Goal: Task Accomplishment & Management: Complete application form

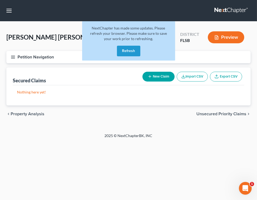
click at [124, 49] on button "Refresh" at bounding box center [128, 51] width 23 height 11
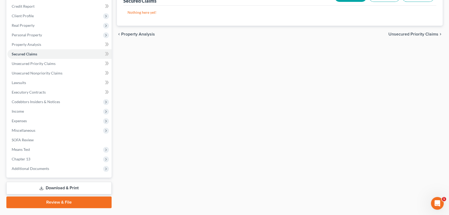
scroll to position [64, 0]
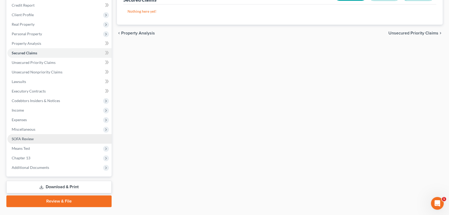
click at [42, 138] on link "SOFA Review" at bounding box center [59, 139] width 104 height 10
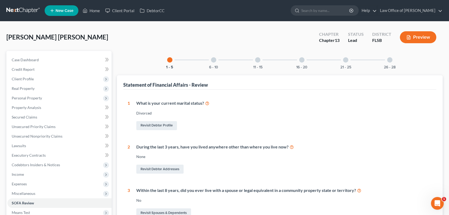
click at [345, 61] on div at bounding box center [345, 59] width 5 height 5
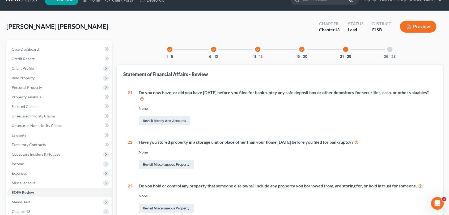
scroll to position [10, 0]
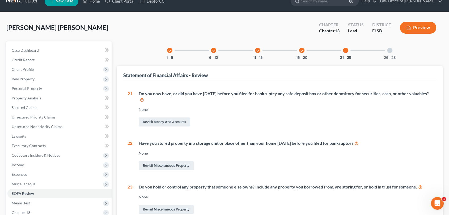
click at [389, 50] on div at bounding box center [389, 50] width 5 height 5
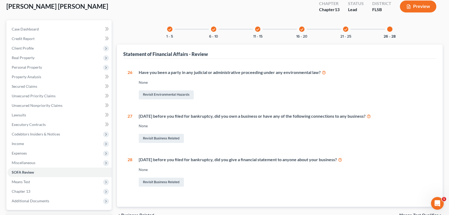
scroll to position [31, 0]
click at [156, 137] on link "Revisit Business Related" at bounding box center [161, 138] width 45 height 9
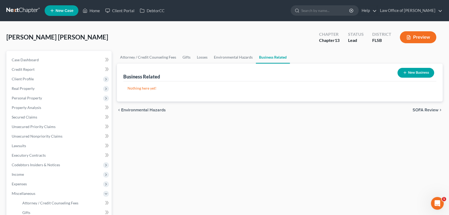
click at [409, 73] on button "New Business" at bounding box center [415, 73] width 37 height 10
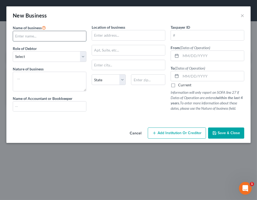
click at [34, 35] on input "text" at bounding box center [49, 36] width 73 height 10
type input "La Karamella Homes LLC."
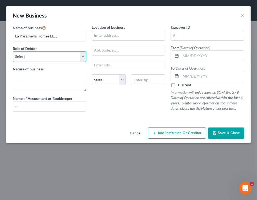
click at [81, 58] on select "Select A member of a limited liability company (LLC) or limited liability partn…" at bounding box center [50, 56] width 74 height 11
select select "member"
click at [13, 51] on select "Select A member of a limited liability company (LLC) or limited liability partn…" at bounding box center [50, 56] width 74 height 11
click at [105, 106] on div "Location of business State [US_STATE][GEOGRAPHIC_DATA] [GEOGRAPHIC_DATA] [GEOGR…" at bounding box center [128, 69] width 79 height 91
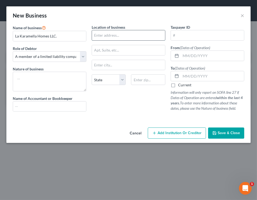
click at [116, 36] on input "text" at bounding box center [128, 35] width 73 height 10
type input "[STREET_ADDRESS]"
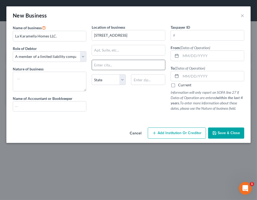
click at [106, 63] on input "text" at bounding box center [128, 65] width 73 height 10
type input "J"
type input "[GEOGRAPHIC_DATA]"
select select "9"
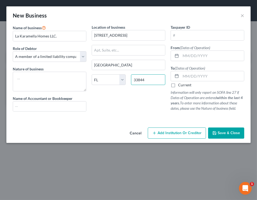
type input "33844"
click at [188, 37] on input "text" at bounding box center [207, 35] width 73 height 10
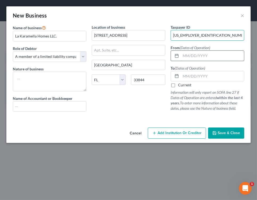
type input "[US_EMPLOYER_IDENTIFICATION_NUMBER]"
click at [198, 55] on input "text" at bounding box center [212, 56] width 63 height 10
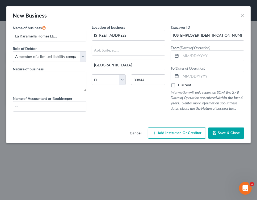
click at [137, 101] on div "Location of business [STREET_ADDRESS] [US_STATE][GEOGRAPHIC_DATA] [GEOGRAPHIC_D…" at bounding box center [128, 69] width 79 height 91
click at [57, 113] on div "Name of business * La Karamella Homes LLC. Role of Debtor * Select A member of …" at bounding box center [49, 69] width 79 height 91
click at [48, 106] on input "text" at bounding box center [49, 106] width 73 height 10
type input "[PERSON_NAME]"
click at [223, 134] on span "Save & Close" at bounding box center [228, 133] width 22 height 5
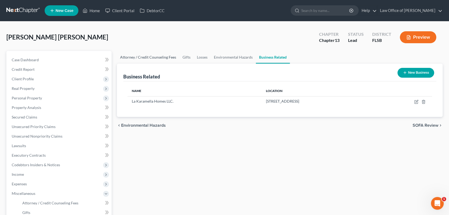
click at [157, 57] on link "Attorney / Credit Counseling Fees" at bounding box center [148, 57] width 62 height 13
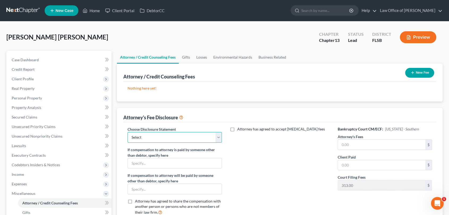
click at [214, 140] on select "Select Standard Disclosure" at bounding box center [174, 137] width 95 height 11
select select "0"
click at [127, 132] on select "Select Standard Disclosure" at bounding box center [174, 137] width 95 height 11
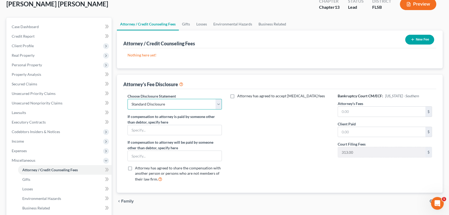
scroll to position [34, 0]
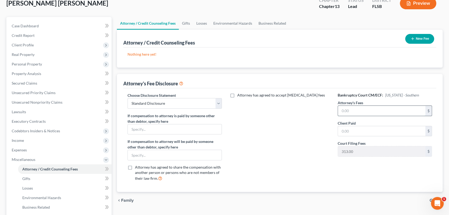
click at [366, 111] on input "text" at bounding box center [382, 111] width 88 height 10
type input "3,500.00"
click at [369, 130] on input "text" at bounding box center [382, 131] width 88 height 10
type input "2,000.00"
click at [419, 36] on button "New Fee" at bounding box center [419, 39] width 29 height 10
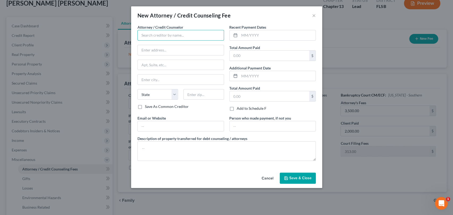
click at [215, 36] on input "text" at bounding box center [181, 35] width 87 height 11
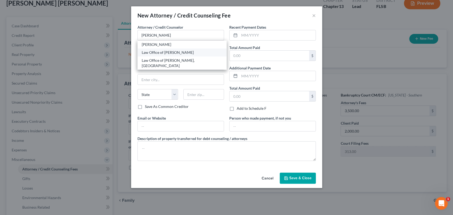
click at [173, 54] on div "Law Office of [PERSON_NAME]" at bounding box center [182, 52] width 81 height 5
type input "Law Office of [PERSON_NAME]"
type input "[STREET_ADDRESS]"
type input "[GEOGRAPHIC_DATA]"
select select "9"
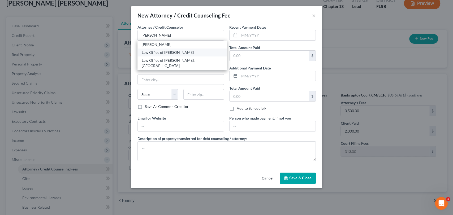
type input "33156"
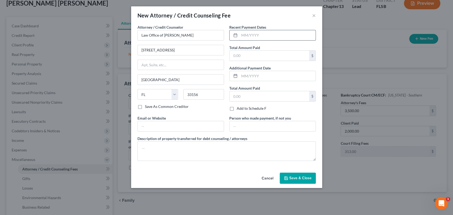
click at [265, 36] on input "text" at bounding box center [278, 35] width 76 height 10
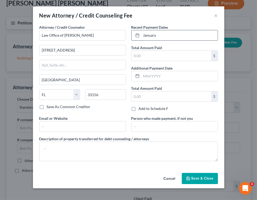
click at [164, 37] on input "January" at bounding box center [179, 35] width 76 height 10
type input "J"
type input "[DATE]"
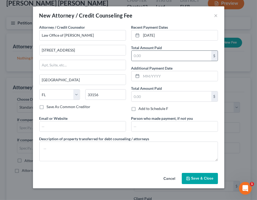
click at [161, 61] on div "$" at bounding box center [174, 55] width 87 height 11
click at [156, 57] on input "text" at bounding box center [171, 56] width 80 height 10
type input "2,313.00"
click at [152, 96] on input "text" at bounding box center [171, 96] width 80 height 10
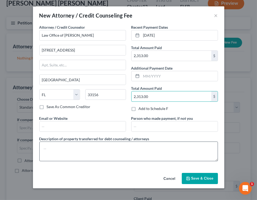
type input "2,313.00"
click at [101, 151] on textarea at bounding box center [128, 152] width 178 height 20
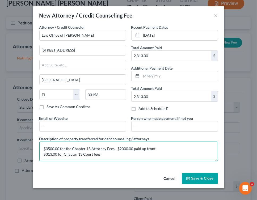
type textarea "$3500.00 for the Chapter 13 Attorney Fees - $2000.00 paid up front $313.00 for …"
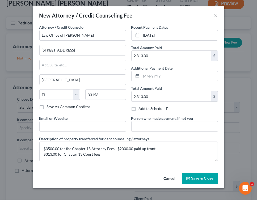
click at [200, 178] on span "Save & Close" at bounding box center [202, 178] width 22 height 5
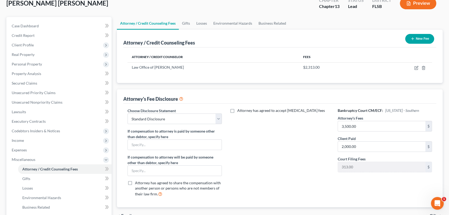
scroll to position [0, 0]
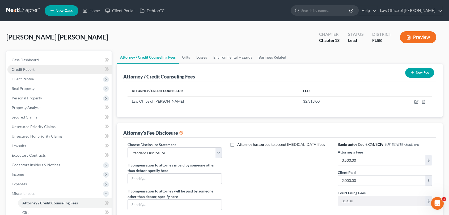
click at [25, 69] on span "Credit Report" at bounding box center [23, 69] width 23 height 5
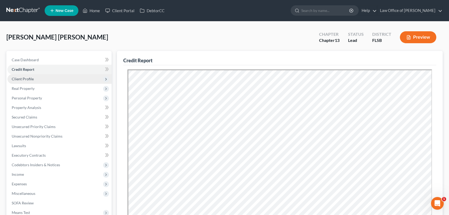
click at [22, 79] on span "Client Profile" at bounding box center [23, 79] width 22 height 5
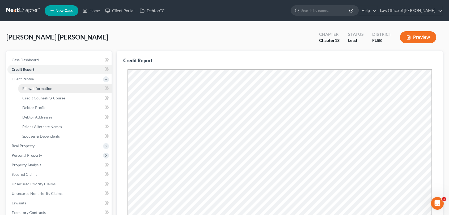
click at [33, 88] on span "Filing Information" at bounding box center [37, 88] width 30 height 5
select select "1"
select select "0"
select select "3"
select select "2"
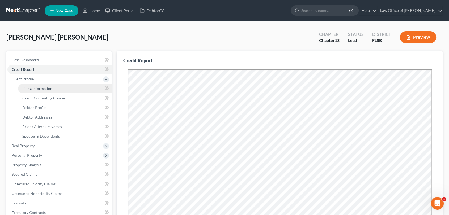
select select "9"
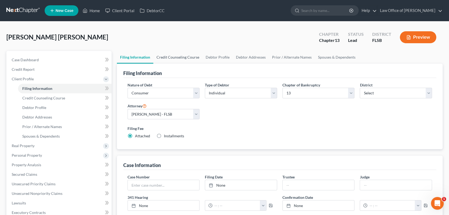
click at [187, 58] on link "Credit Counseling Course" at bounding box center [177, 57] width 49 height 13
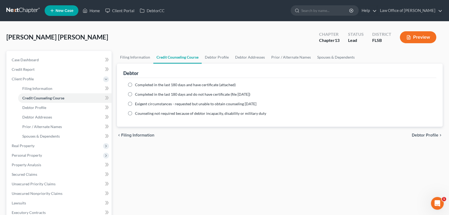
click at [135, 83] on label "Completed in the last 180 days and have certificate (attached)" at bounding box center [185, 84] width 101 height 5
click at [137, 83] on input "Completed in the last 180 days and have certificate (attached)" at bounding box center [138, 83] width 3 height 3
radio input "true"
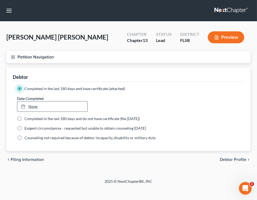
click at [53, 106] on link "None" at bounding box center [52, 106] width 70 height 10
type input "[DATE]"
click at [229, 158] on span "Debtor Profile" at bounding box center [233, 159] width 27 height 4
select select "3"
select select "0"
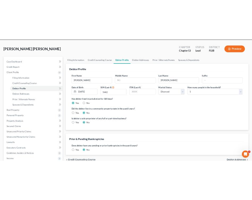
scroll to position [21, 0]
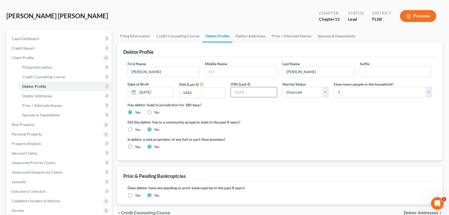
click at [240, 97] on input "text" at bounding box center [254, 92] width 46 height 10
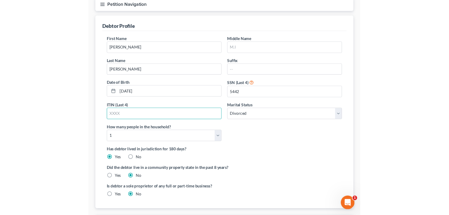
scroll to position [45, 0]
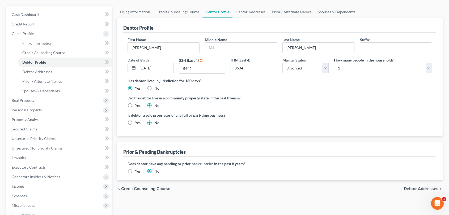
type input "8604"
click at [416, 187] on span "Debtor Addresses" at bounding box center [421, 189] width 35 height 4
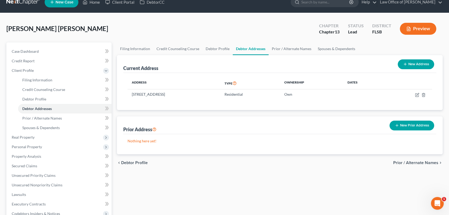
scroll to position [9, 0]
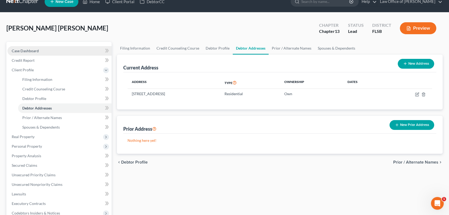
click at [24, 49] on span "Case Dashboard" at bounding box center [25, 51] width 27 height 5
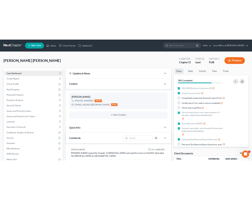
scroll to position [688, 0]
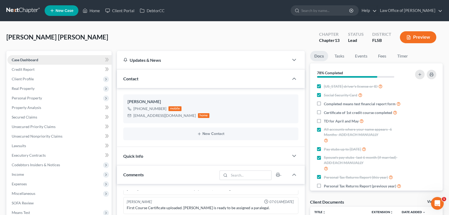
click at [24, 49] on div "[PERSON_NAME] [PERSON_NAME] Upgraded Chapter Chapter 13 Status Lead District FL…" at bounding box center [224, 39] width 436 height 23
click at [37, 115] on link "Secured Claims" at bounding box center [59, 118] width 104 height 10
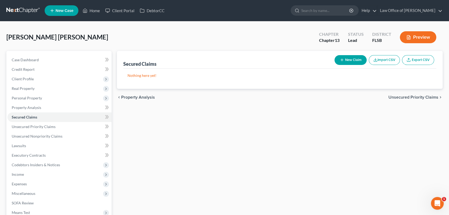
click at [349, 59] on button "New Claim" at bounding box center [350, 60] width 32 height 10
select select "0"
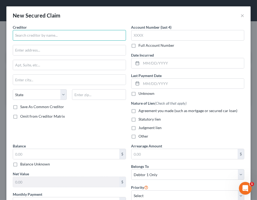
click at [81, 36] on input "text" at bounding box center [69, 35] width 113 height 11
type input "N"
type input "b"
type input "Benworth"
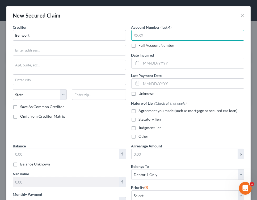
click at [163, 33] on input "text" at bounding box center [187, 35] width 113 height 11
type input "2967"
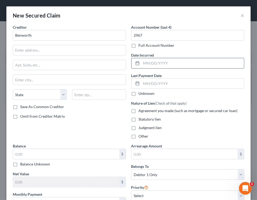
click at [149, 62] on input "text" at bounding box center [192, 63] width 103 height 10
type input "[DATE]"
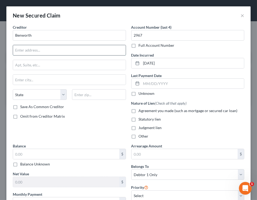
click at [98, 51] on input "text" at bounding box center [69, 50] width 113 height 10
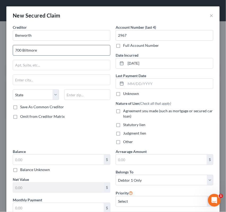
click at [49, 51] on input "700 Biltmore" at bounding box center [61, 50] width 97 height 10
type input "[STREET_ADDRESS]"
type input "Ste. C1"
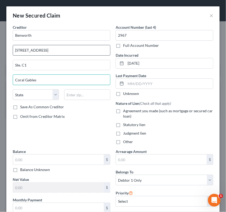
type input "Coral Gables"
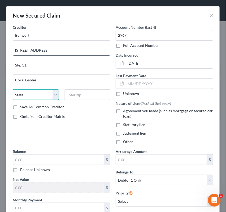
select select "9"
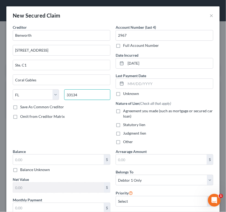
type input "33134"
click at [20, 107] on label "Save As Common Creditor" at bounding box center [42, 106] width 44 height 5
click at [22, 107] on input "Save As Common Creditor" at bounding box center [23, 105] width 3 height 3
checkbox input "true"
type input "[GEOGRAPHIC_DATA]"
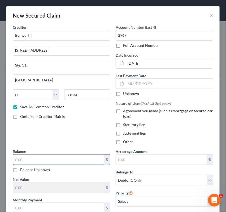
click at [28, 162] on input "text" at bounding box center [58, 159] width 91 height 10
type input "233,000.00"
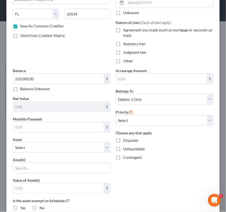
scroll to position [82, 0]
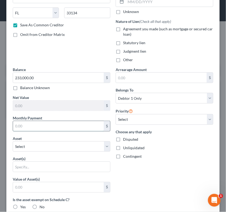
click at [48, 126] on input "text" at bounding box center [58, 126] width 91 height 10
type input "2,772.63"
click at [106, 145] on select "Select Other Multiple Assets 2025 Toyota Corolla - $20000.0 2025 Camry Toyota -…" at bounding box center [62, 146] width 98 height 11
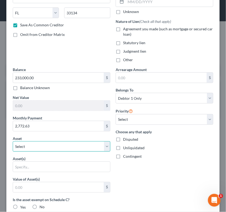
select select "7"
click at [13, 141] on select "Select Other Multiple Assets 2025 Toyota Corolla - $20000.0 2025 Camry Toyota -…" at bounding box center [62, 146] width 98 height 11
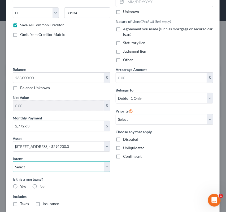
click at [107, 166] on select "Select Surrender Redeem Reaffirm Avoid Other" at bounding box center [62, 166] width 98 height 11
select select "4"
click at [13, 161] on select "Select Surrender Redeem Reaffirm Avoid Other" at bounding box center [62, 166] width 98 height 11
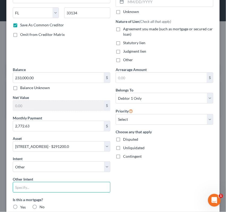
click at [31, 185] on input "text" at bounding box center [62, 187] width 98 height 11
type input "Retain and Pay"
click at [20, 206] on label "Yes" at bounding box center [23, 206] width 6 height 5
click at [22, 206] on input "Yes" at bounding box center [23, 205] width 3 height 3
radio input "true"
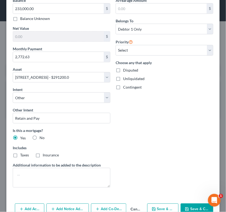
scroll to position [151, 0]
click at [20, 155] on label "Taxes" at bounding box center [24, 154] width 9 height 5
click at [22, 155] on input "Taxes" at bounding box center [23, 153] width 3 height 3
checkbox input "true"
click at [43, 155] on label "Insurance" at bounding box center [51, 154] width 16 height 5
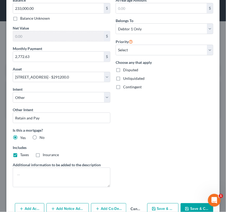
click at [45, 155] on input "Insurance" at bounding box center [46, 153] width 3 height 3
checkbox input "true"
click at [206, 49] on select "Select 1st 2nd 3rd 4th 5th 6th 7th 8th 9th 10th 11th 12th 13th 14th 15th 16th 1…" at bounding box center [165, 50] width 98 height 11
select select "0"
click at [116, 45] on select "Select 1st 2nd 3rd 4th 5th 6th 7th 8th 9th 10th 11th 12th 13th 14th 15th 16th 1…" at bounding box center [165, 50] width 98 height 11
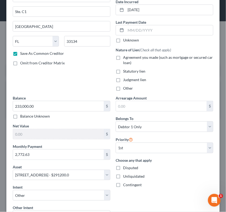
scroll to position [47, 0]
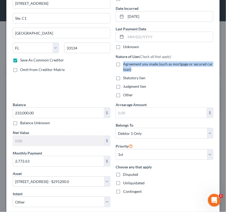
drag, startPoint x: 219, startPoint y: 65, endPoint x: 217, endPoint y: 51, distance: 13.9
click at [217, 51] on div "New Secured Claim × Creditor * Benworth [STREET_ADDRESS] C1 Miami State [US_STA…" at bounding box center [113, 106] width 226 height 212
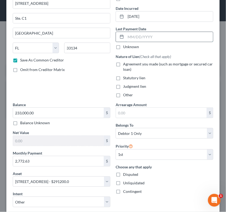
click at [147, 36] on input "text" at bounding box center [169, 37] width 87 height 10
type input "[DATE]"
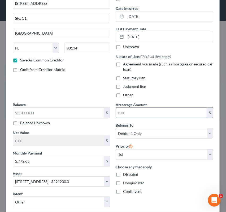
drag, startPoint x: 154, startPoint y: 116, endPoint x: 143, endPoint y: 114, distance: 10.7
click at [143, 114] on input "text" at bounding box center [161, 113] width 91 height 10
type input "24,953.67"
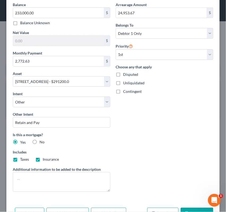
scroll to position [163, 0]
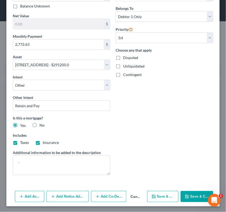
click at [192, 195] on button "Save & Close" at bounding box center [197, 196] width 33 height 11
checkbox input "false"
select select
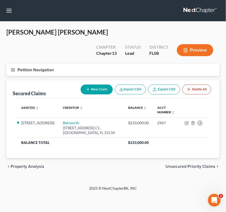
click at [91, 84] on button "New Claim" at bounding box center [97, 89] width 32 height 10
select select "0"
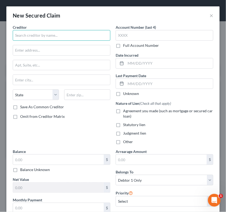
click at [45, 32] on input "text" at bounding box center [62, 35] width 98 height 11
type input "Lendbuzz"
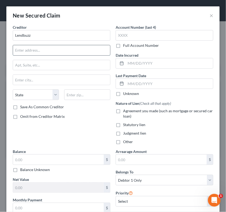
click at [36, 52] on input "text" at bounding box center [61, 50] width 97 height 10
type input "[STREET_ADDRESS]"
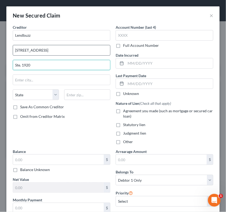
type input "Ste. 1920"
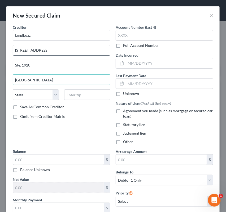
type input "[GEOGRAPHIC_DATA]"
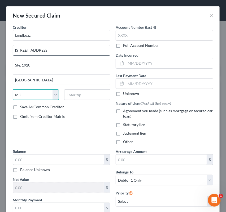
select select "22"
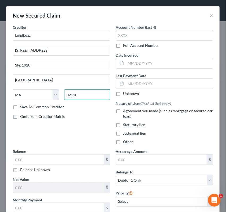
type input "02110"
click at [20, 108] on label "Save As Common Creditor" at bounding box center [42, 106] width 44 height 5
click at [22, 108] on input "Save As Common Creditor" at bounding box center [23, 105] width 3 height 3
checkbox input "true"
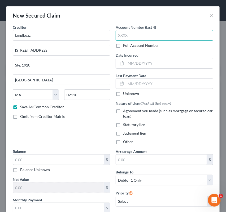
click at [179, 34] on input "text" at bounding box center [165, 35] width 98 height 11
type input "3332"
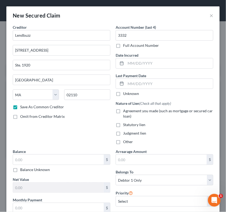
click at [123, 109] on label "Agreement you made (such as mortgage or secured car loan)" at bounding box center [168, 113] width 90 height 11
click at [125, 109] on input "Agreement you made (such as mortgage or secured car loan)" at bounding box center [126, 109] width 3 height 3
checkbox input "true"
click at [34, 162] on input "text" at bounding box center [58, 159] width 91 height 10
type input "33,707.17"
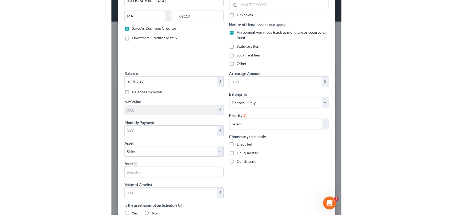
scroll to position [80, 0]
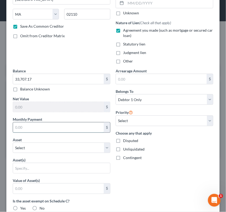
click at [44, 127] on input "text" at bounding box center [58, 127] width 91 height 10
type input "736.37"
click at [104, 147] on select "Select Other Multiple Assets 2025 Toyota Corolla - $20000.0 2025 Camry Toyota -…" at bounding box center [62, 147] width 98 height 11
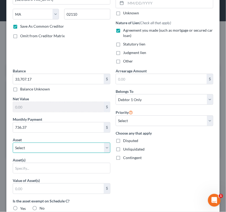
select select "2"
click at [13, 142] on select "Select Other Multiple Assets 2025 Toyota Corolla - $20000.0 2025 Camry Toyota -…" at bounding box center [62, 147] width 98 height 11
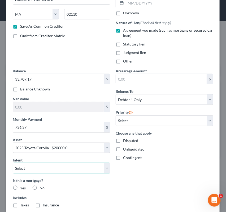
click at [105, 168] on select "Select Surrender Redeem Reaffirm Avoid Other" at bounding box center [62, 167] width 98 height 11
select select "2"
click at [13, 162] on select "Select Surrender Redeem Reaffirm Avoid Other" at bounding box center [62, 167] width 98 height 11
click at [40, 186] on label "No" at bounding box center [42, 187] width 5 height 5
click at [42, 186] on input "No" at bounding box center [43, 186] width 3 height 3
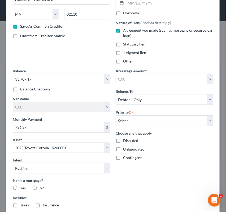
radio input "true"
click at [40, 204] on label "No" at bounding box center [42, 204] width 5 height 5
click at [42, 204] on input "No" at bounding box center [43, 203] width 3 height 3
radio input "true"
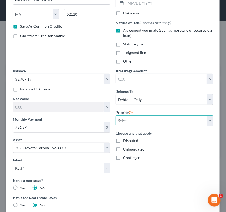
click at [206, 121] on select "Select 1st 2nd 3rd 4th 5th 6th 7th 8th 9th 10th 11th 12th 13th 14th 15th 16th 1…" at bounding box center [165, 120] width 98 height 11
select select "0"
click at [116, 115] on select "Select 1st 2nd 3rd 4th 5th 6th 7th 8th 9th 10th 11th 12th 13th 14th 15th 16th 1…" at bounding box center [165, 120] width 98 height 11
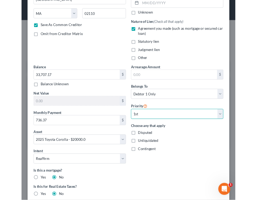
scroll to position [38, 0]
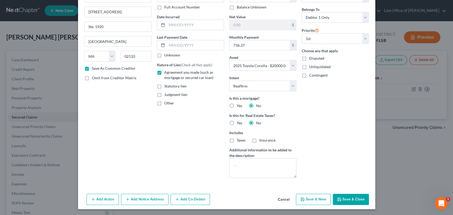
drag, startPoint x: 347, startPoint y: 201, endPoint x: 380, endPoint y: 142, distance: 67.3
click at [380, 142] on div "New Secured Claim × Creditor * Lendbuzz [STREET_ADDRESS] [GEOGRAPHIC_DATA] [US_…" at bounding box center [226, 107] width 453 height 215
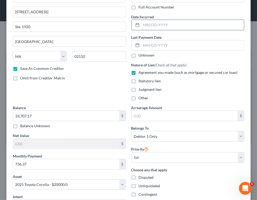
click at [149, 24] on input "text" at bounding box center [192, 25] width 103 height 10
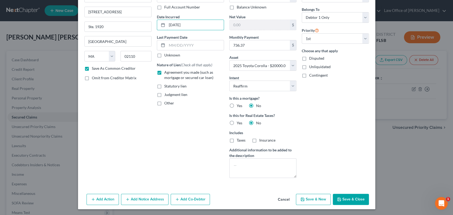
type input "[DATE]"
click at [348, 202] on button "Save & Close" at bounding box center [351, 199] width 36 height 11
checkbox input "false"
select select
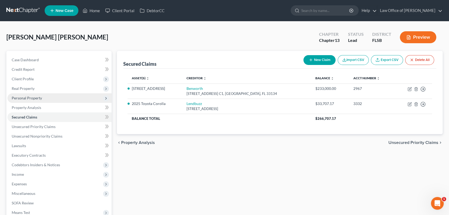
click at [36, 98] on span "Personal Property" at bounding box center [27, 98] width 30 height 5
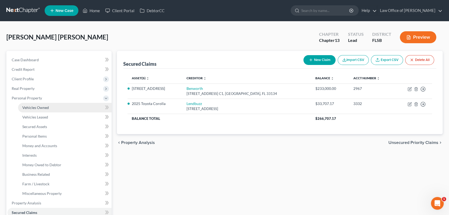
click at [40, 109] on span "Vehicles Owned" at bounding box center [35, 107] width 27 height 5
